Goal: Use online tool/utility: Utilize a website feature to perform a specific function

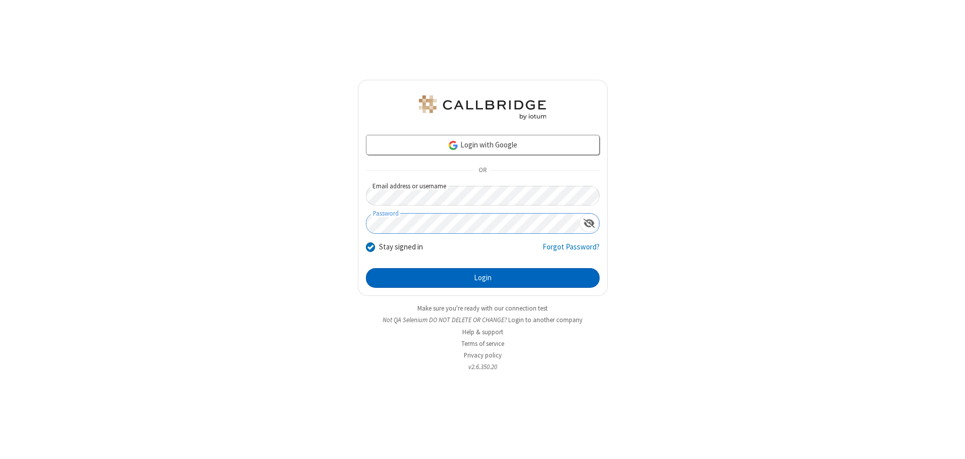
click at [483, 278] on button "Login" at bounding box center [483, 278] width 234 height 20
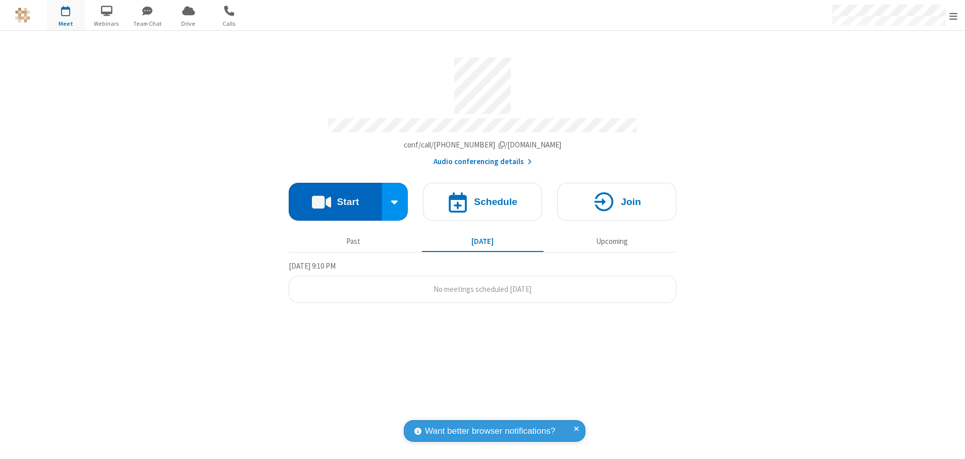
click at [335, 198] on button "Start" at bounding box center [335, 202] width 93 height 38
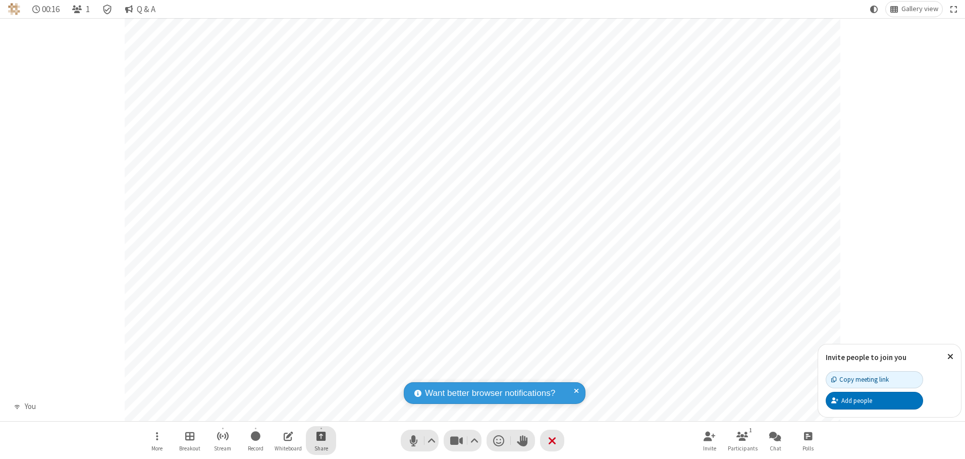
click at [321, 436] on span "Start sharing" at bounding box center [322, 436] width 10 height 13
click at [321, 374] on span "Share additional camera" at bounding box center [327, 376] width 75 height 9
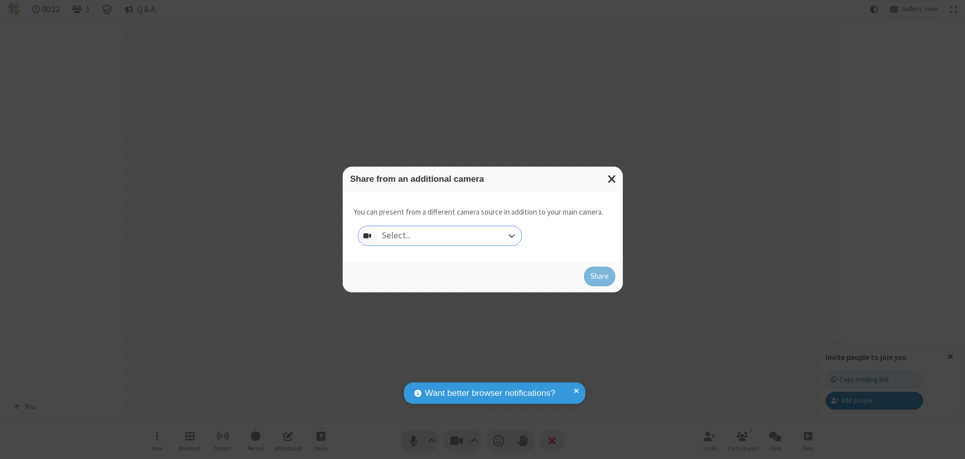
click at [449, 235] on div "Select..." at bounding box center [449, 235] width 145 height 19
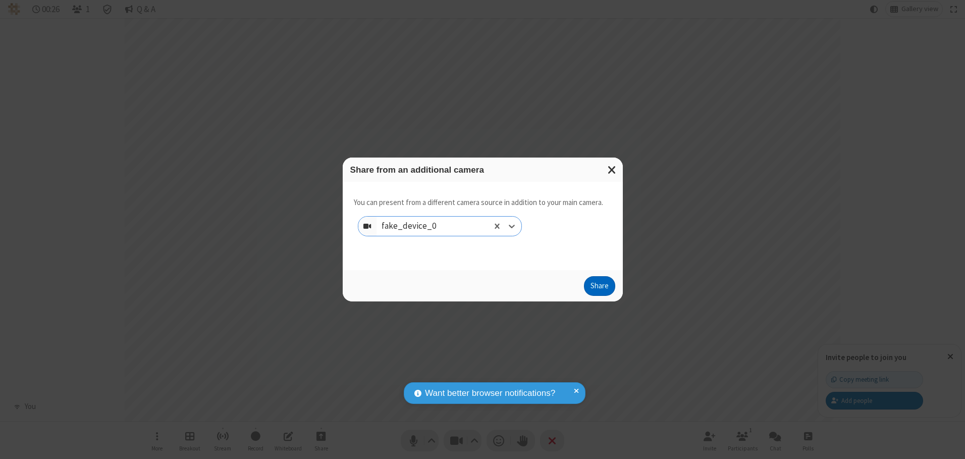
click at [599, 288] on button "Share" at bounding box center [599, 286] width 31 height 20
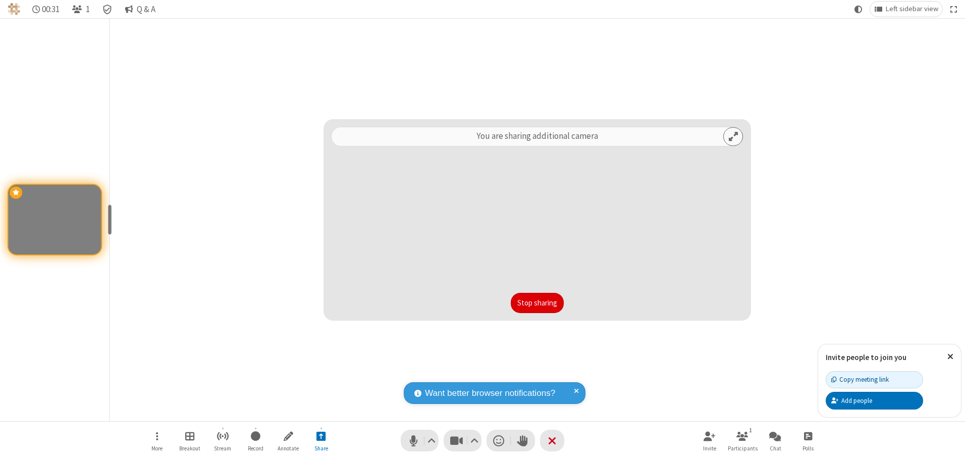
click at [537, 302] on button "Stop sharing" at bounding box center [537, 303] width 53 height 20
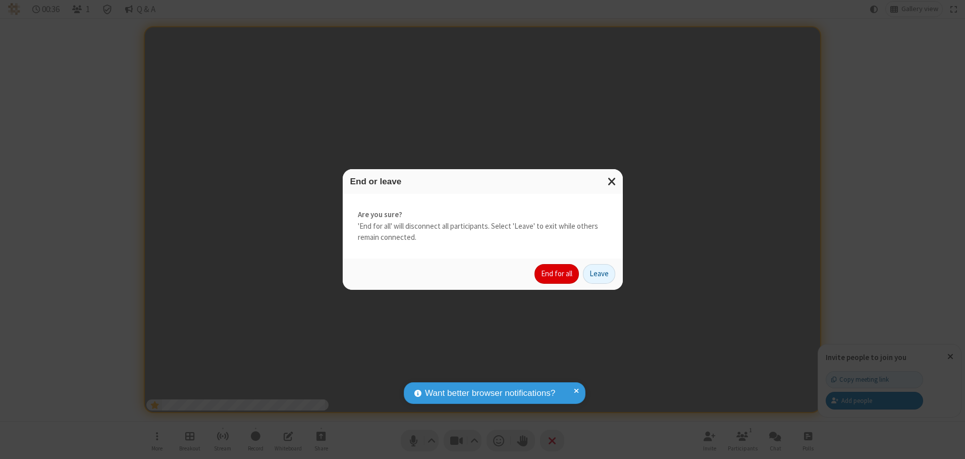
click at [557, 274] on button "End for all" at bounding box center [557, 274] width 44 height 20
